Goal: Information Seeking & Learning: Learn about a topic

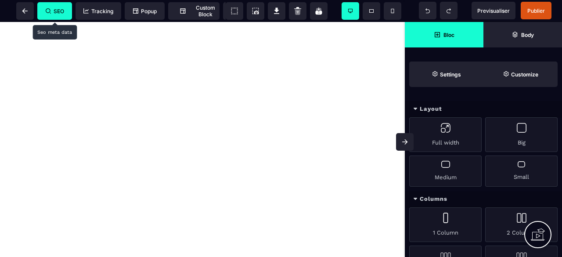
click at [64, 12] on span "SEO" at bounding box center [55, 11] width 18 height 7
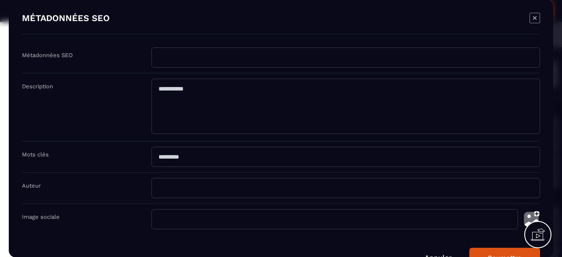
click at [537, 19] on icon "Modal window" at bounding box center [534, 18] width 11 height 11
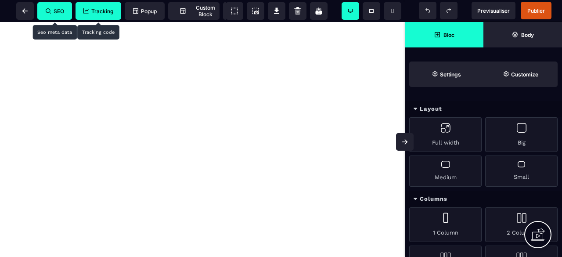
click at [82, 9] on span "Tracking" at bounding box center [98, 11] width 46 height 18
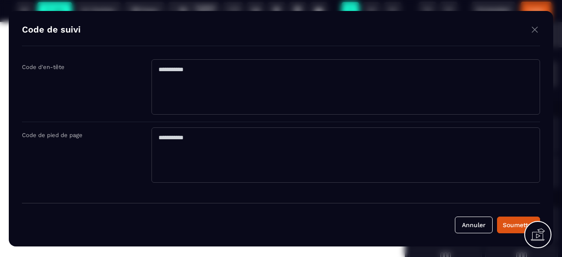
click at [534, 37] on div "Modal window" at bounding box center [534, 30] width 11 height 13
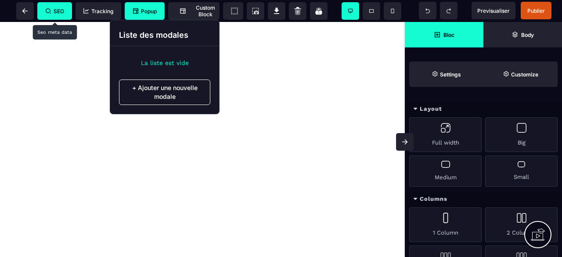
click at [148, 17] on span "Popup" at bounding box center [145, 11] width 40 height 18
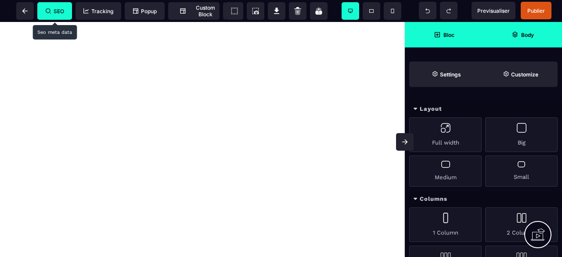
click at [490, 34] on span "Body" at bounding box center [522, 34] width 79 height 25
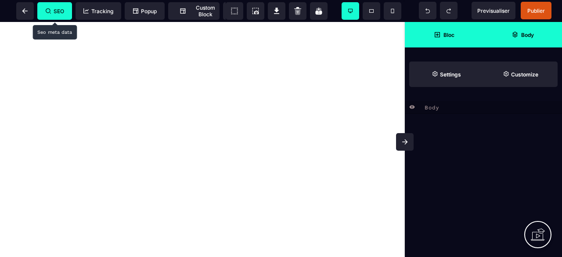
click at [462, 38] on span "Bloc" at bounding box center [443, 34] width 79 height 25
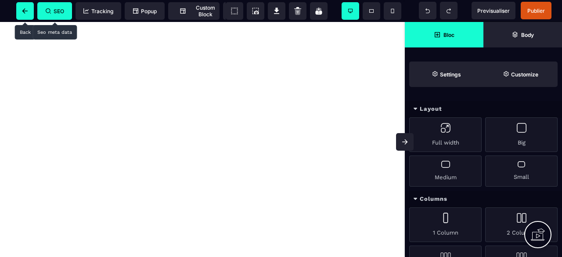
click at [25, 11] on icon at bounding box center [24, 10] width 5 height 5
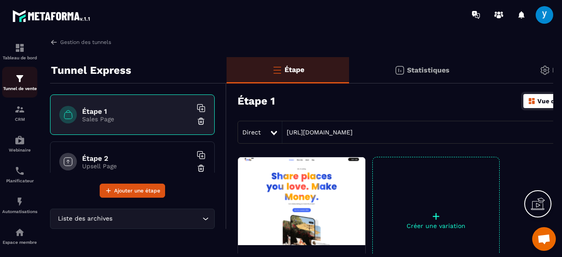
click at [20, 80] on img at bounding box center [19, 78] width 11 height 11
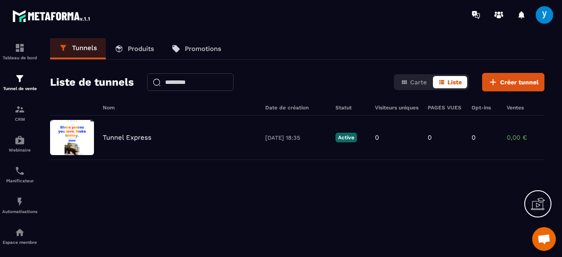
click at [138, 43] on link "Produits" at bounding box center [134, 48] width 57 height 21
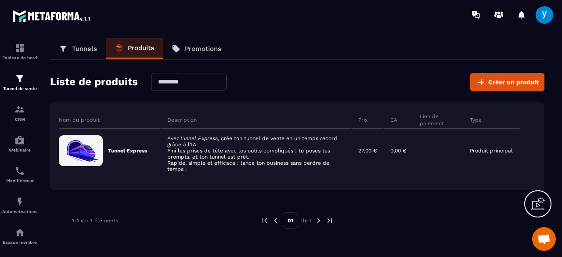
click at [79, 48] on p "Tunnels" at bounding box center [84, 49] width 25 height 8
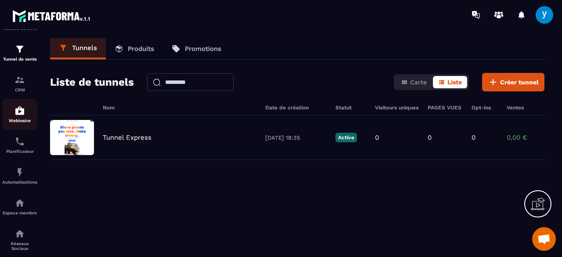
scroll to position [30, 0]
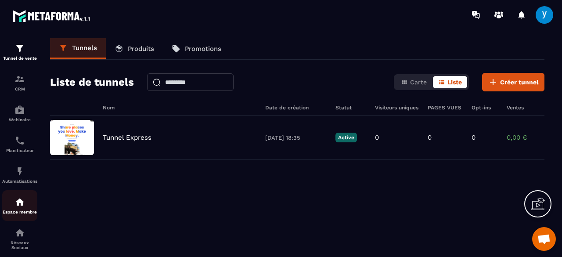
click at [21, 194] on link "Espace membre" at bounding box center [19, 205] width 35 height 31
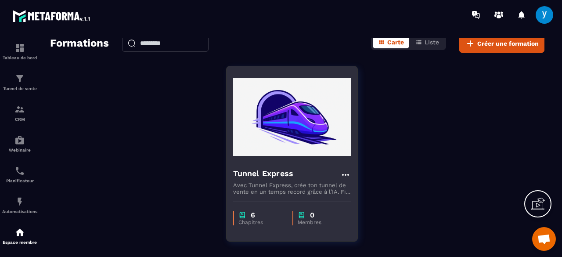
scroll to position [39, 0]
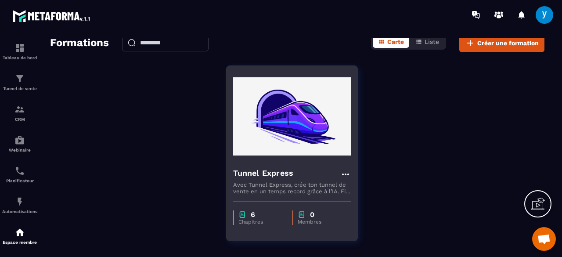
click at [292, 140] on img at bounding box center [292, 116] width 118 height 88
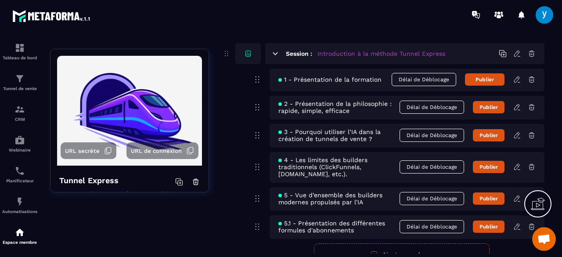
scroll to position [0, 0]
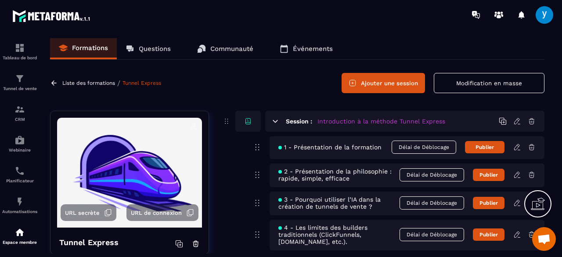
click at [275, 119] on icon at bounding box center [275, 121] width 8 height 8
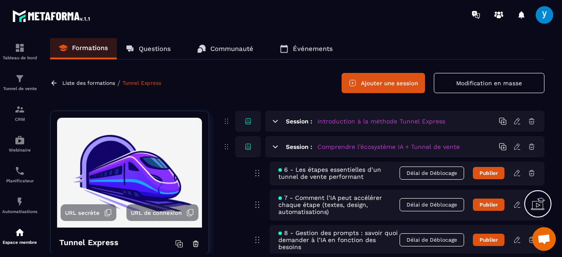
click at [274, 143] on icon at bounding box center [275, 147] width 8 height 8
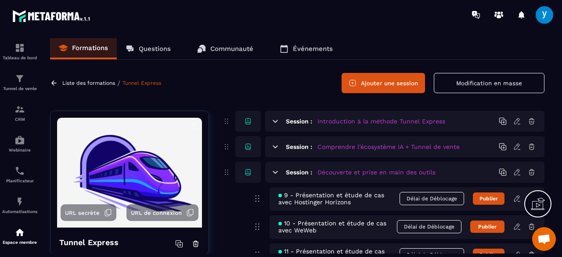
click at [273, 172] on icon at bounding box center [275, 172] width 8 height 8
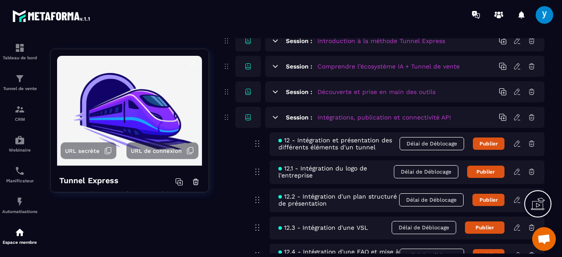
scroll to position [82, 0]
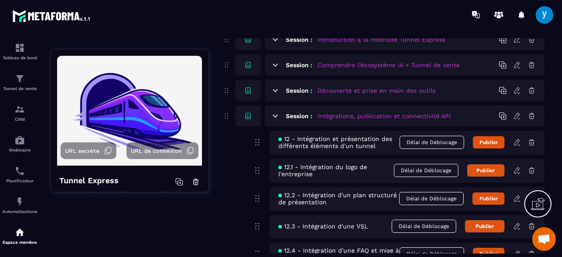
click at [275, 121] on div "Session : Intégrations, publication et connectivité API" at bounding box center [404, 115] width 279 height 21
click at [274, 119] on icon at bounding box center [275, 116] width 8 height 8
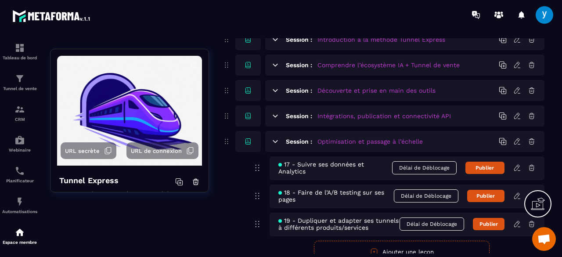
click at [273, 140] on icon at bounding box center [275, 141] width 8 height 8
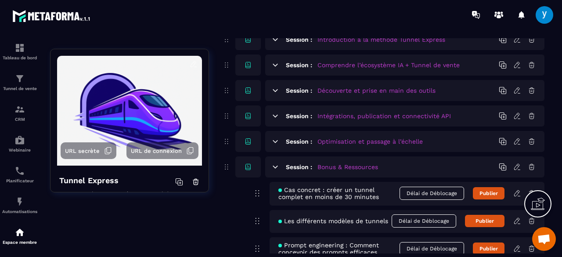
click at [278, 168] on icon at bounding box center [275, 167] width 8 height 8
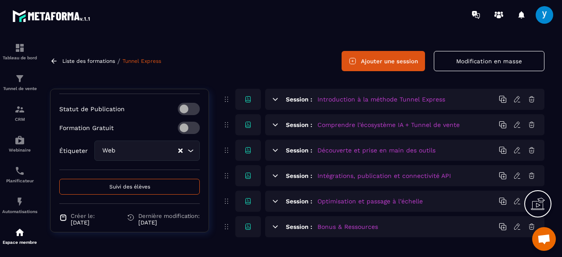
scroll to position [265, 0]
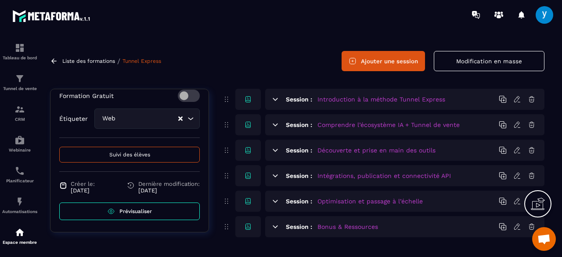
click at [143, 208] on span "Prévisualiser" at bounding box center [135, 211] width 32 height 6
